Goal: Task Accomplishment & Management: Use online tool/utility

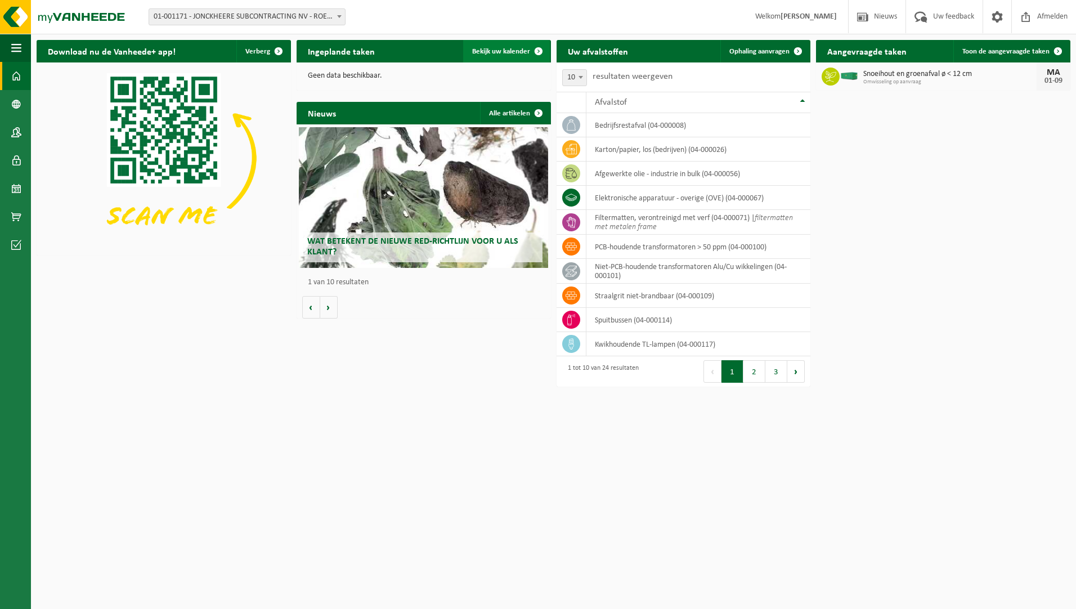
click at [511, 46] on link "Bekijk uw kalender" at bounding box center [506, 51] width 87 height 23
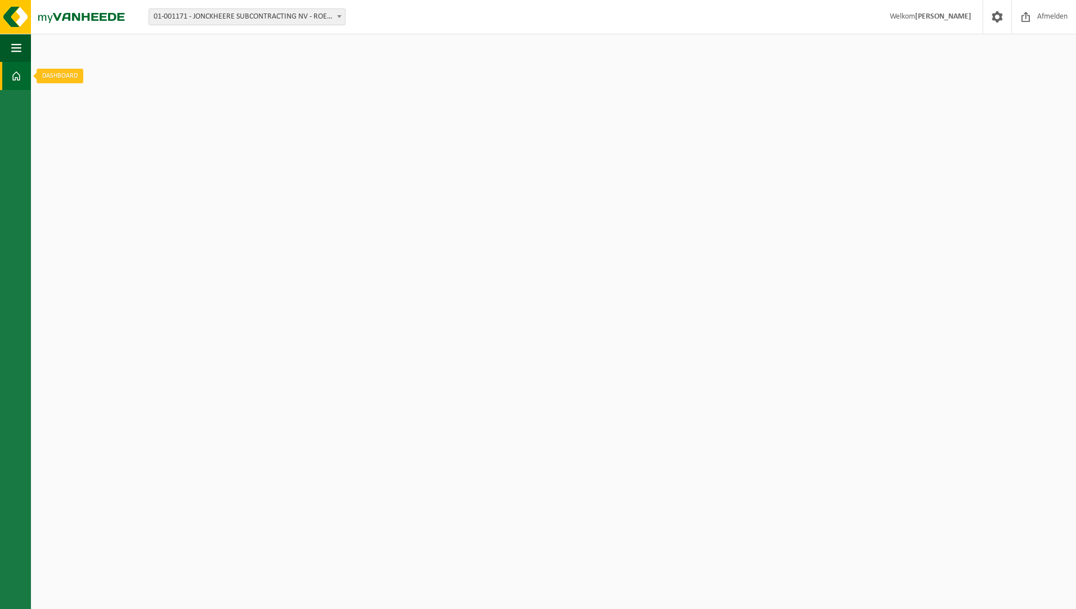
click at [15, 74] on span at bounding box center [16, 76] width 10 height 28
click at [15, 58] on span "button" at bounding box center [16, 48] width 10 height 28
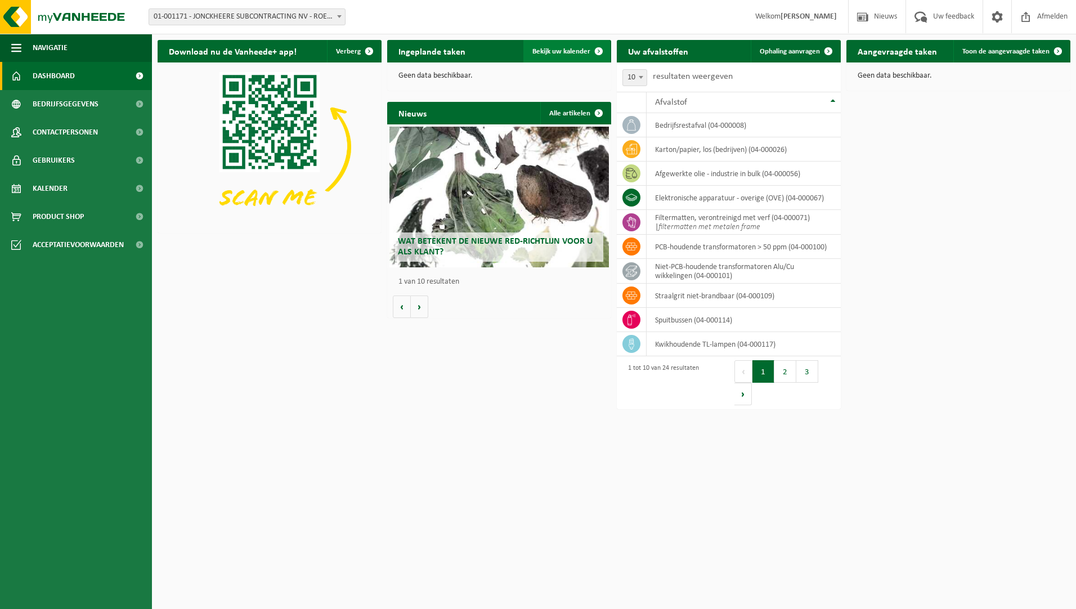
click at [554, 57] on link "Bekijk uw kalender" at bounding box center [566, 51] width 87 height 23
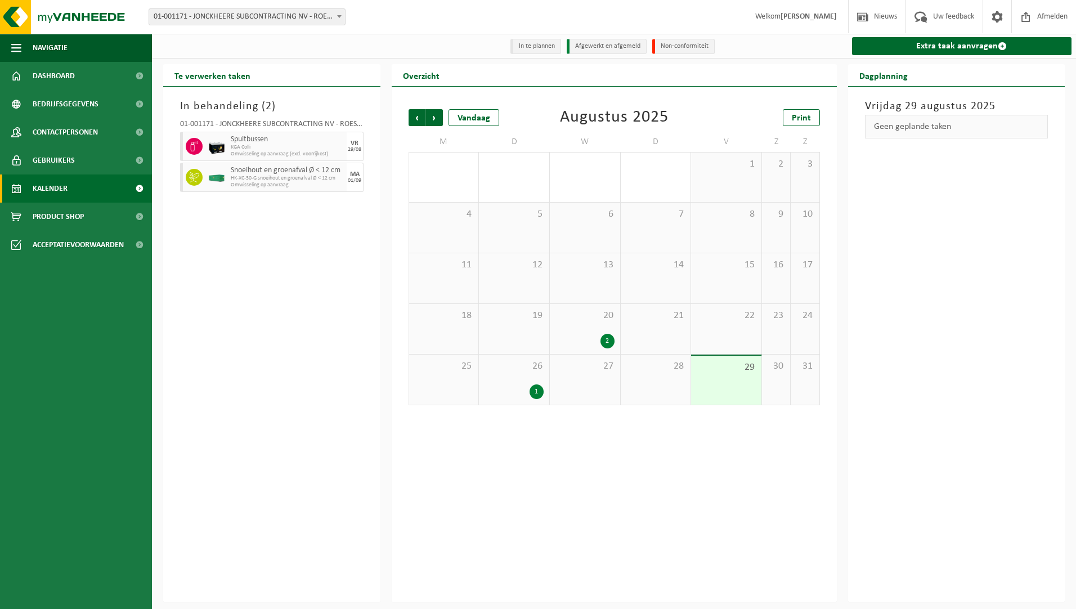
click at [476, 561] on div "Vorige Volgende Vandaag Augustus 2025 Print M D W D V Z Z 28 29 30 31 1 2 3 4 5…" at bounding box center [614, 344] width 445 height 515
click at [952, 46] on link "Extra taak aanvragen" at bounding box center [962, 46] width 220 height 18
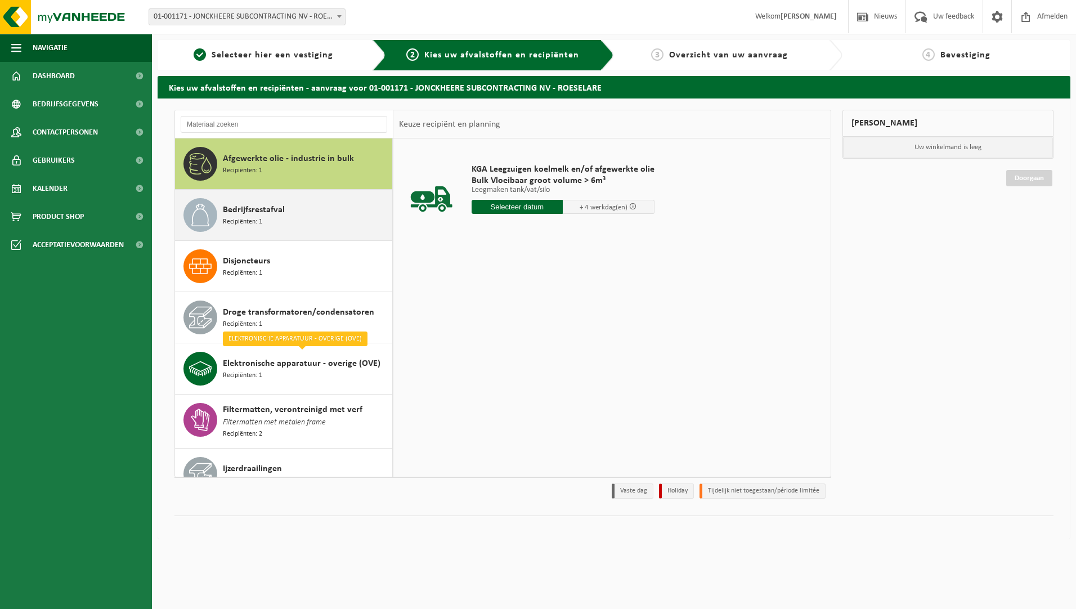
click at [304, 223] on div "Bedrijfsrestafval Recipiënten: 1" at bounding box center [306, 215] width 167 height 34
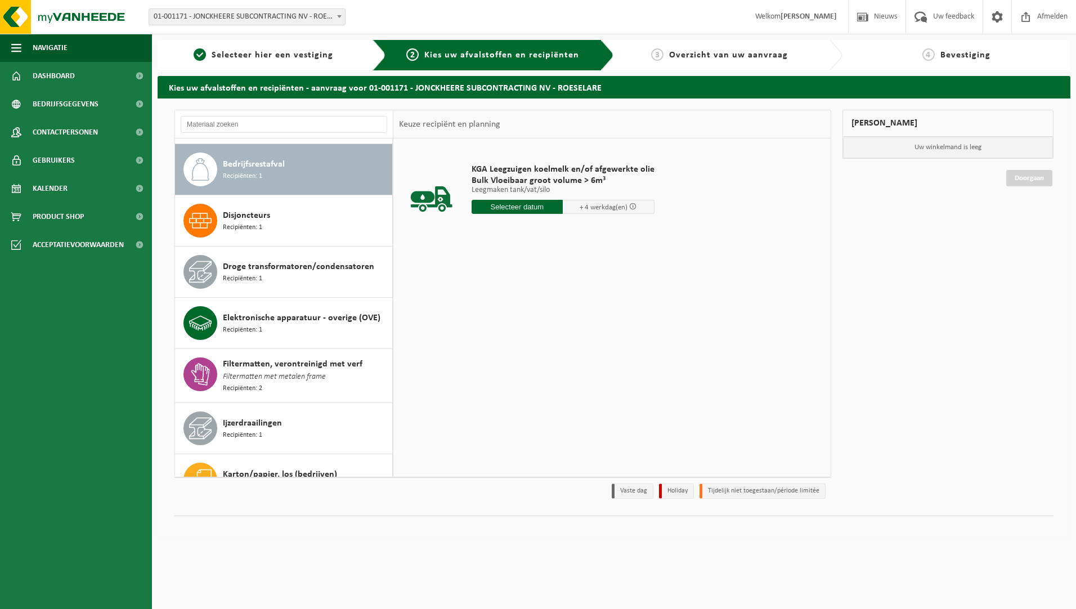
scroll to position [51, 0]
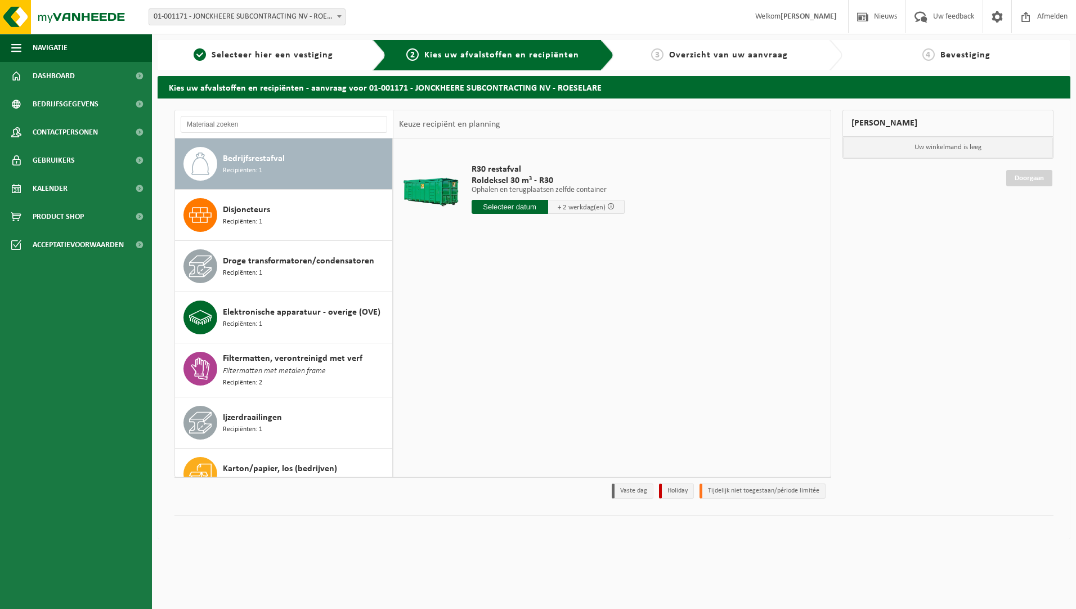
click at [515, 206] on input "text" at bounding box center [509, 207] width 77 height 14
click at [600, 237] on icon at bounding box center [599, 232] width 18 height 18
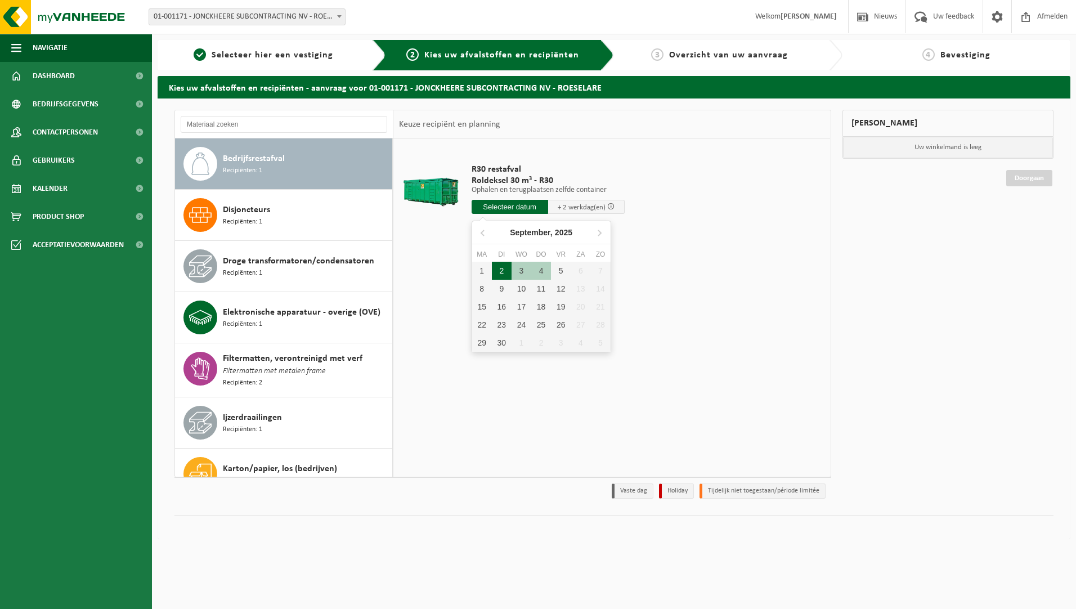
click at [500, 268] on div "2" at bounding box center [502, 271] width 20 height 18
type input "Van 2025-09-02"
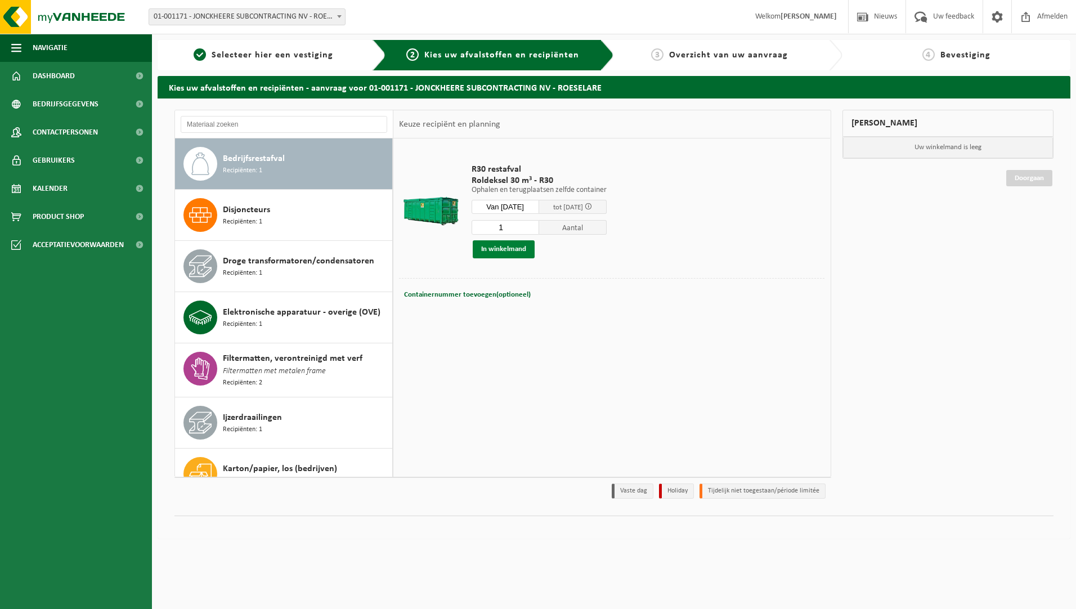
click at [518, 249] on button "In winkelmand" at bounding box center [504, 249] width 62 height 18
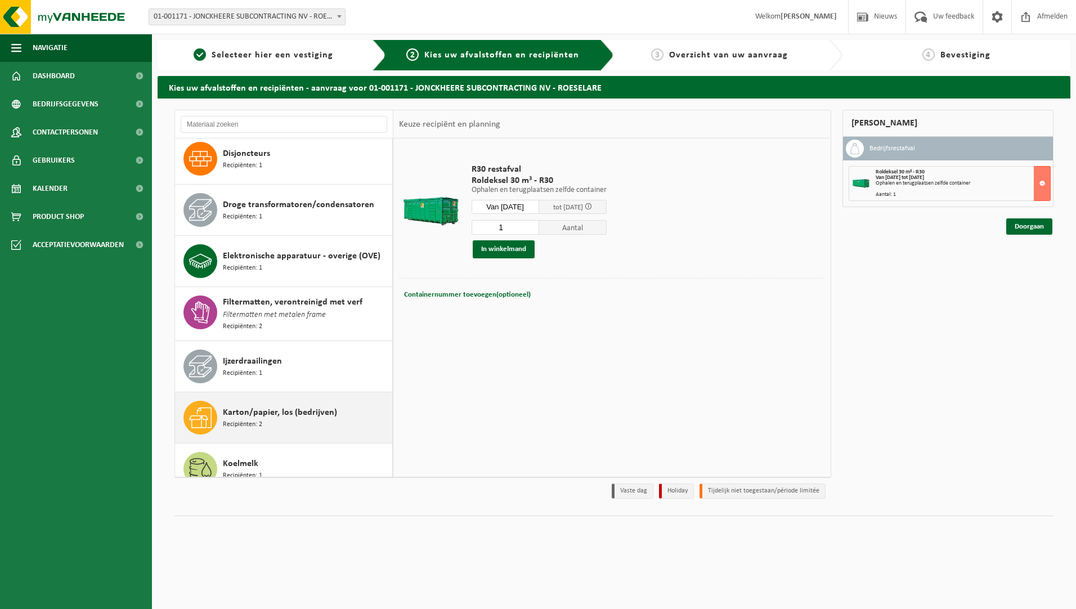
click at [281, 399] on div "Karton/papier, los (bedrijven) Recipiënten: 2" at bounding box center [284, 417] width 218 height 51
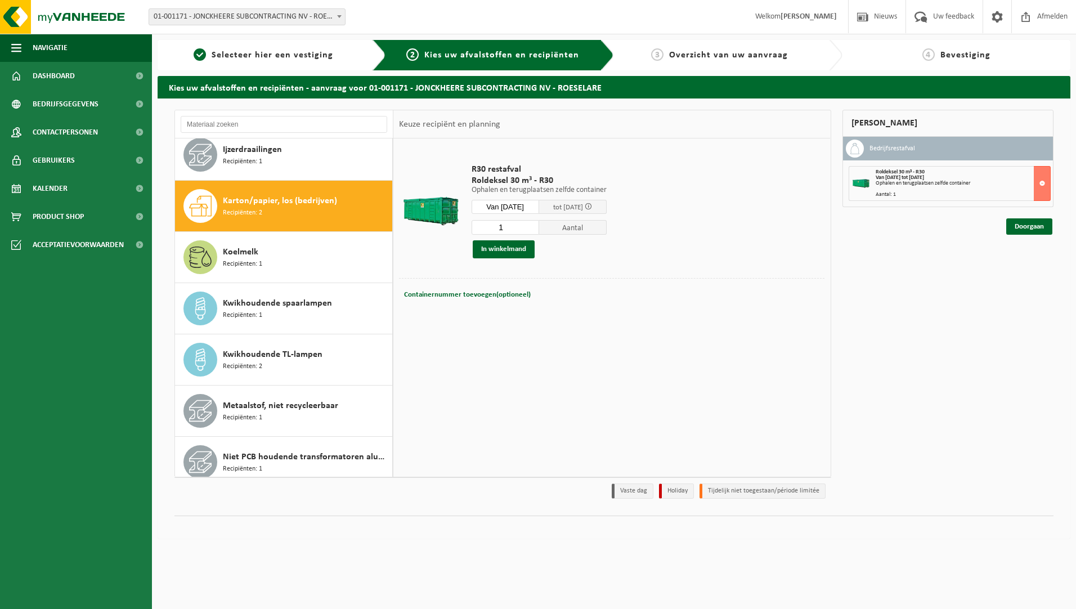
scroll to position [359, 0]
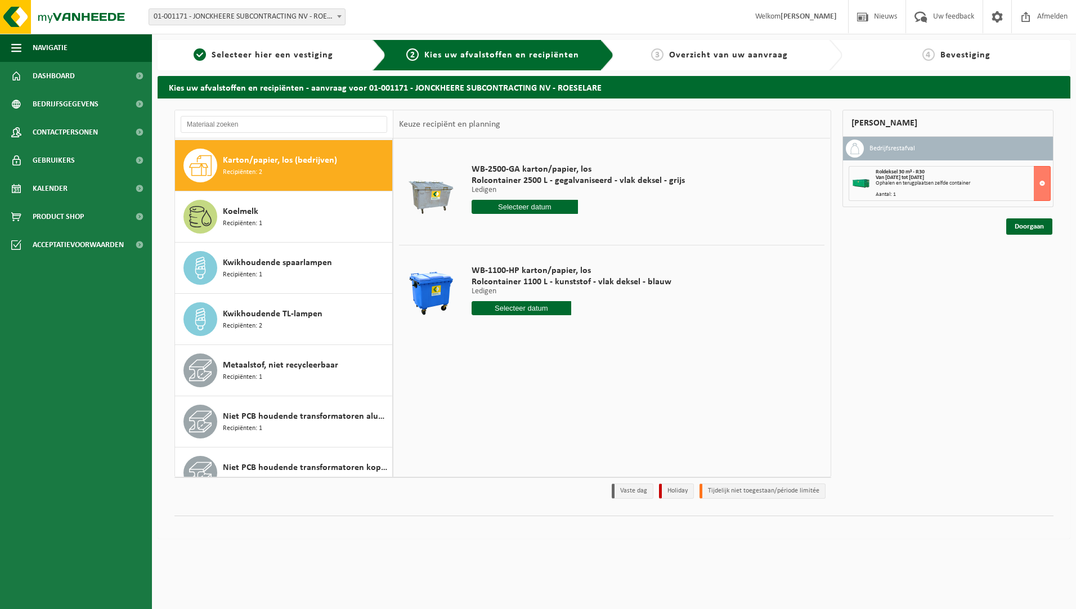
click at [542, 208] on input "text" at bounding box center [524, 207] width 107 height 14
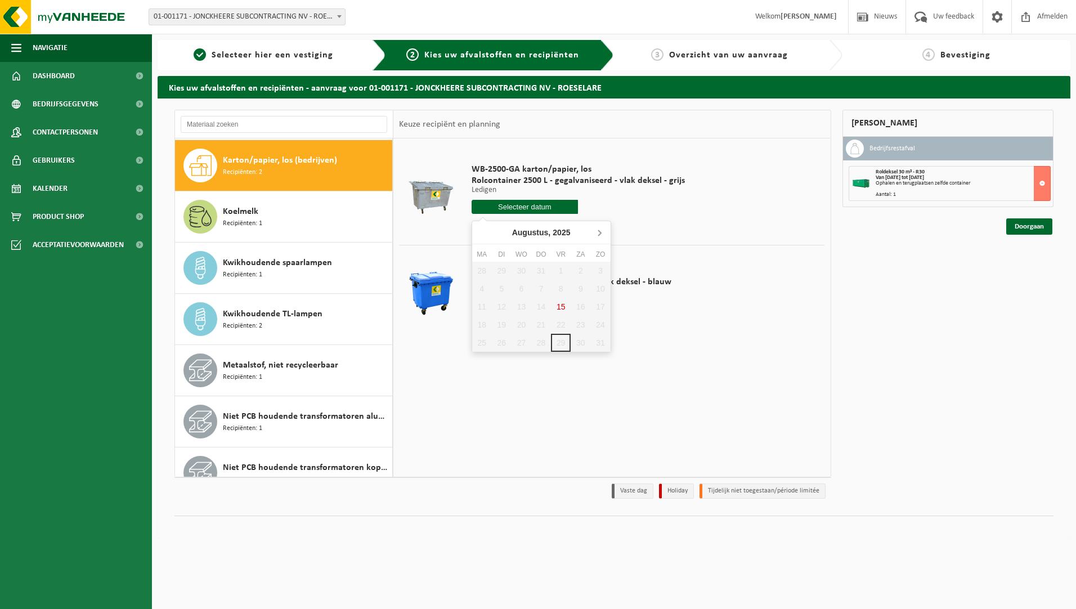
click at [597, 231] on icon at bounding box center [599, 232] width 18 height 18
click at [479, 289] on div "8" at bounding box center [482, 289] width 20 height 18
type input "Van 2025-09-08"
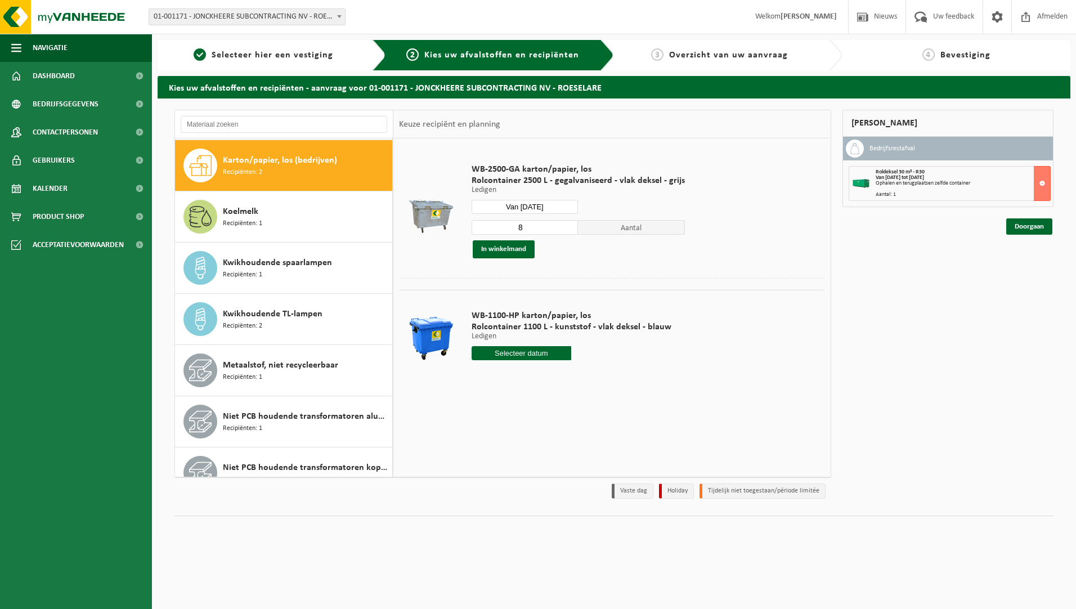
type input "2025-09-08"
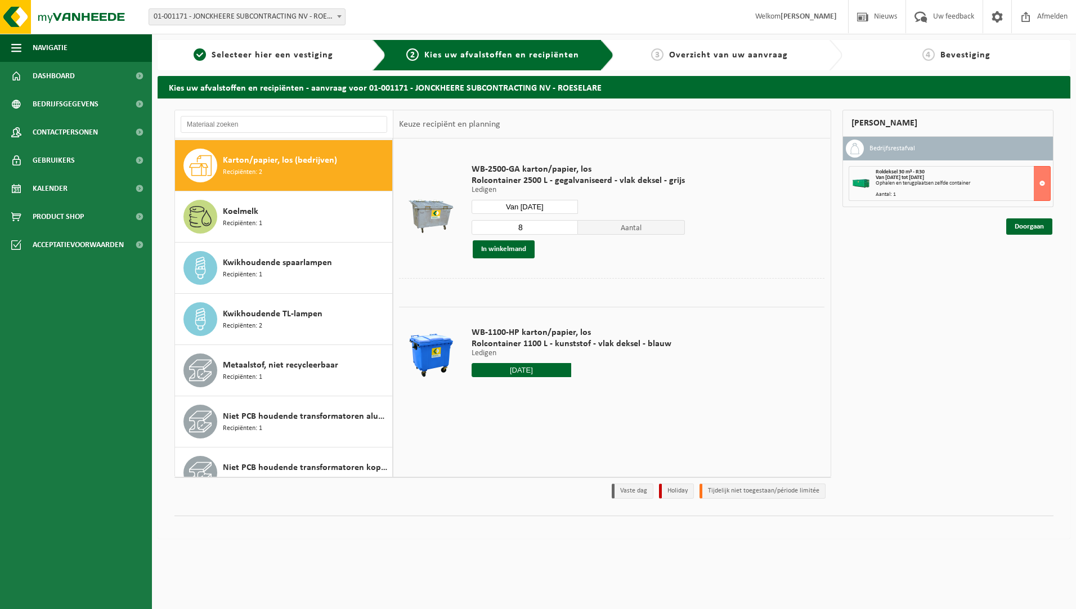
click at [529, 371] on input "2025-09-08" at bounding box center [521, 370] width 100 height 14
click at [481, 451] on div "8" at bounding box center [482, 451] width 20 height 18
click at [729, 343] on td "WB-1100-HP karton/papier, los Rolcontainer 1100 L - kunststof - vlak deksel - b…" at bounding box center [644, 355] width 362 height 96
click at [568, 368] on input "text" at bounding box center [521, 370] width 100 height 14
click at [483, 453] on div "8" at bounding box center [482, 451] width 20 height 18
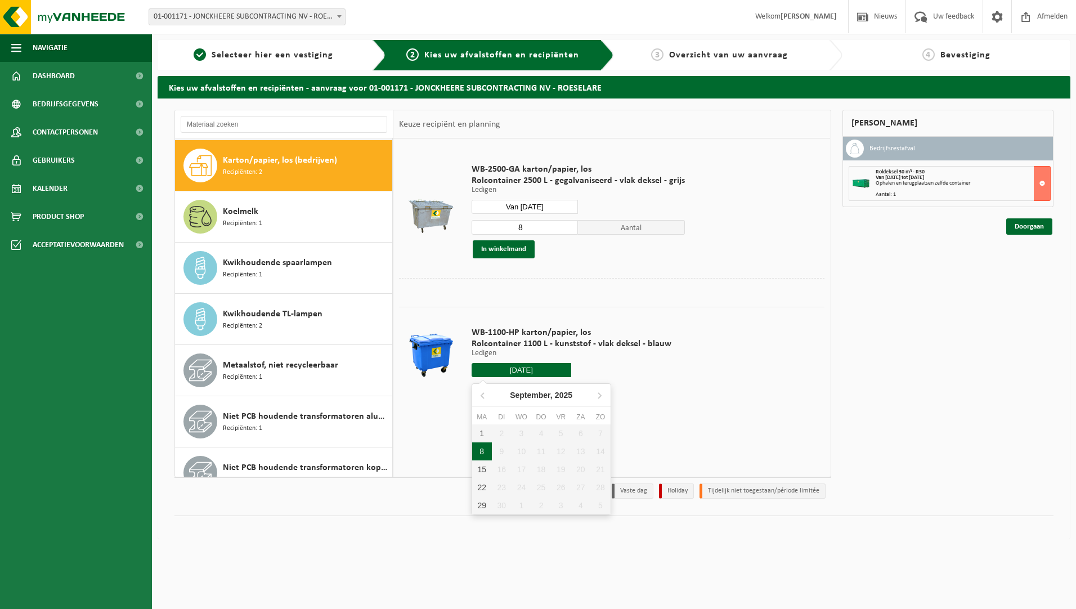
type input "Van 2025-09-08"
type input "2025-09-08"
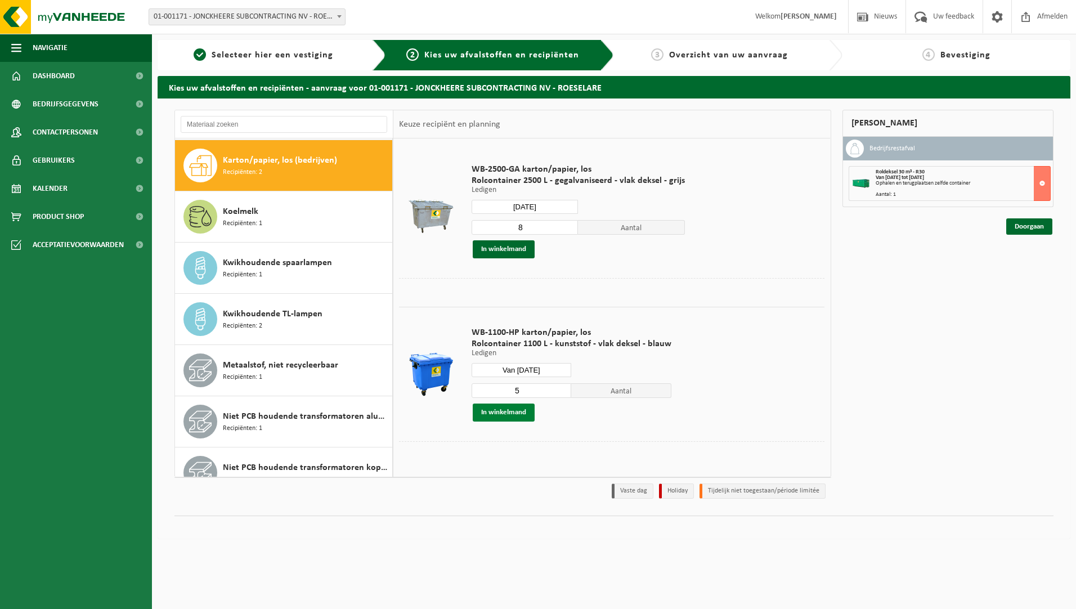
click at [519, 415] on button "In winkelmand" at bounding box center [504, 412] width 62 height 18
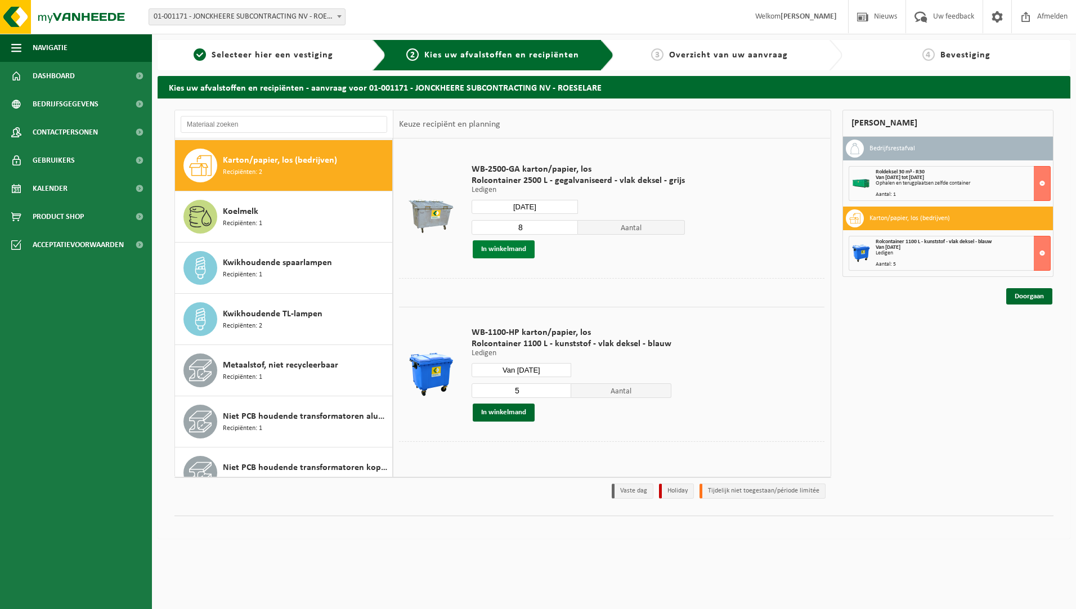
click at [509, 251] on button "In winkelmand" at bounding box center [504, 249] width 62 height 18
click at [1032, 336] on link "Doorgaan" at bounding box center [1029, 337] width 46 height 16
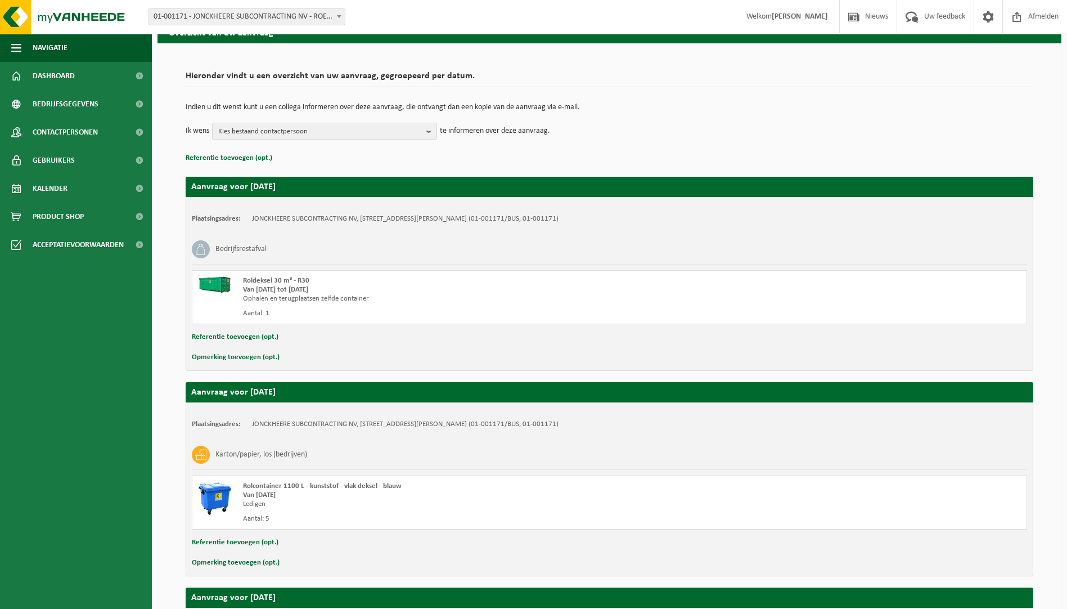
scroll to position [285, 0]
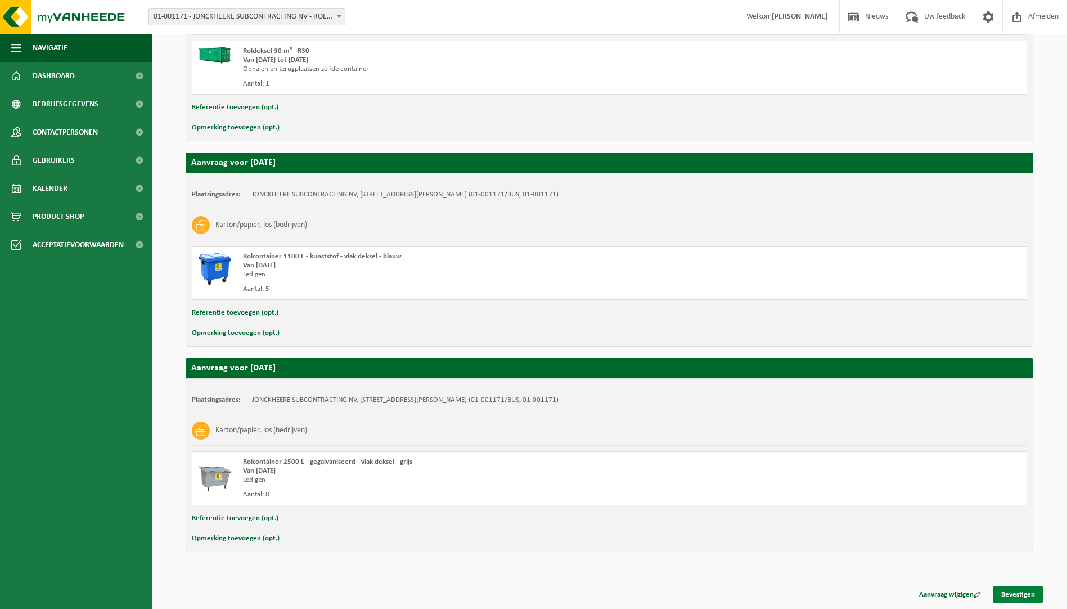
click at [1039, 591] on link "Bevestigen" at bounding box center [1018, 594] width 51 height 16
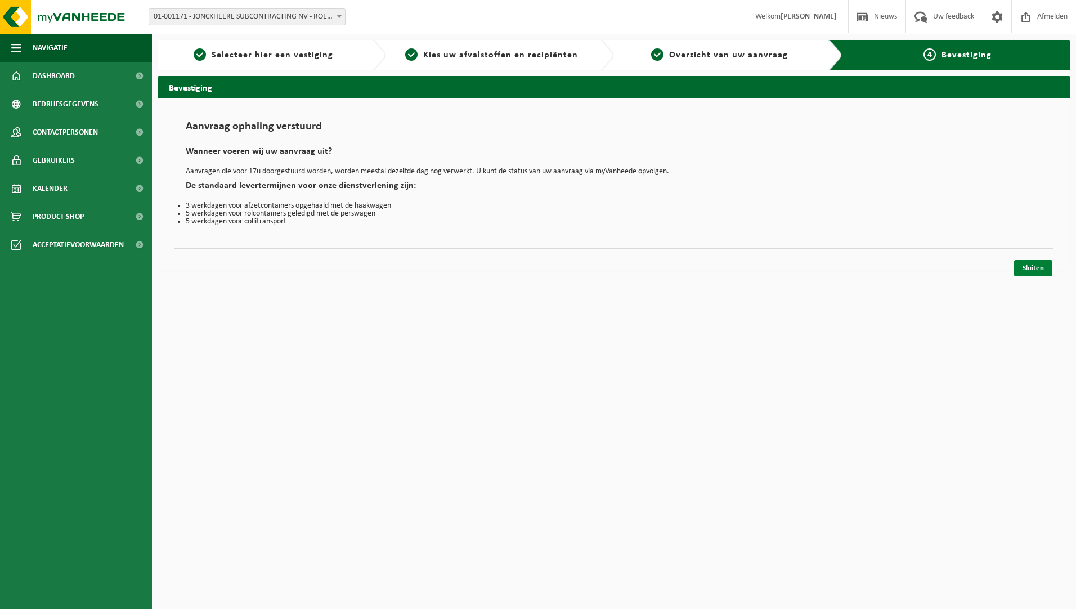
click at [1035, 272] on link "Sluiten" at bounding box center [1033, 268] width 38 height 16
